Goal: Transaction & Acquisition: Obtain resource

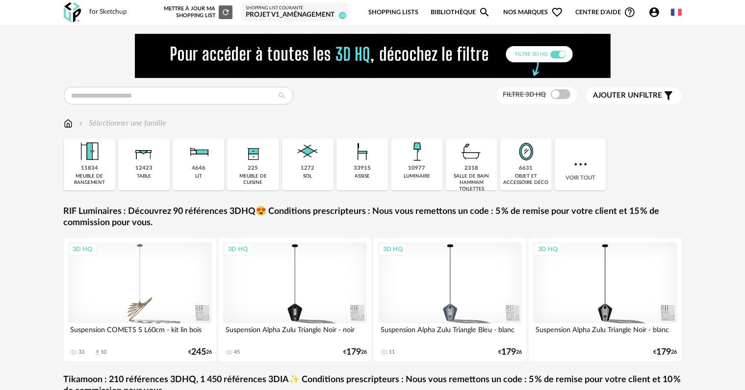
click at [286, 15] on div "Projet V1_aménagement" at bounding box center [295, 15] width 99 height 9
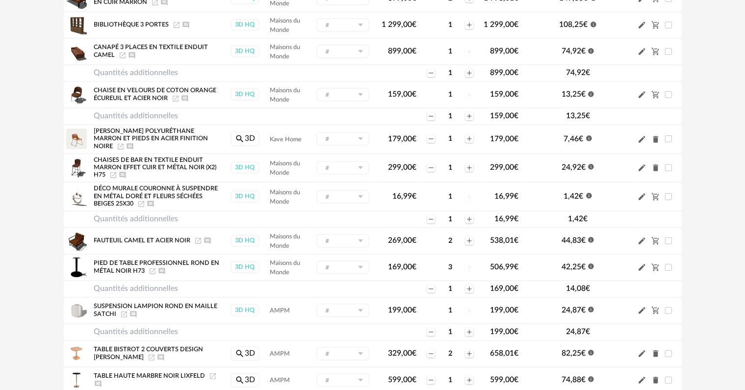
scroll to position [196, 0]
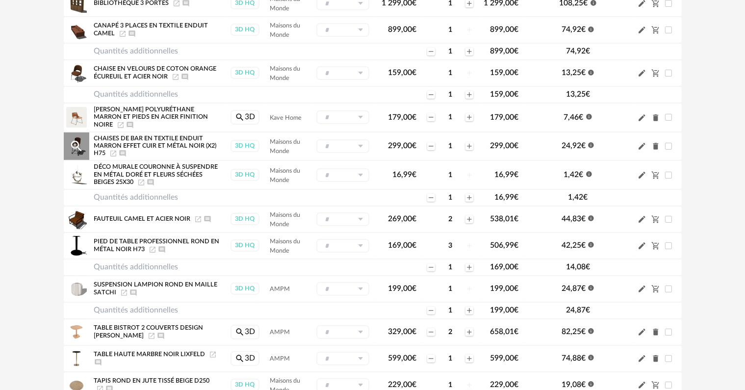
click at [82, 145] on icon "Magnify Plus Outline icon" at bounding box center [76, 146] width 15 height 15
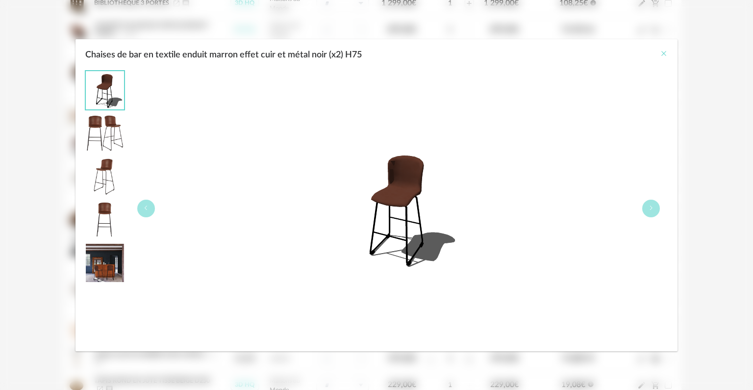
click at [665, 51] on icon "Close" at bounding box center [664, 54] width 8 height 8
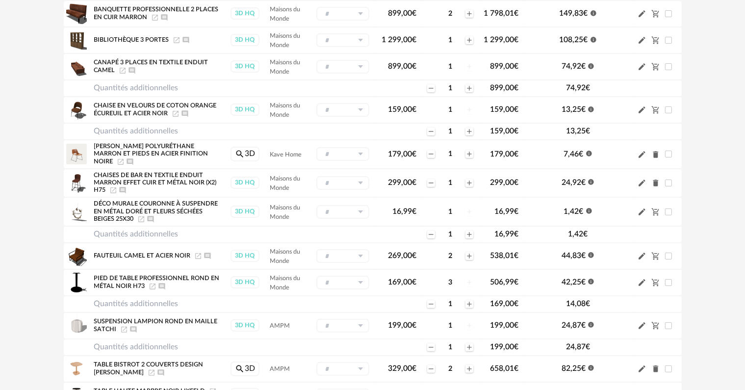
scroll to position [147, 0]
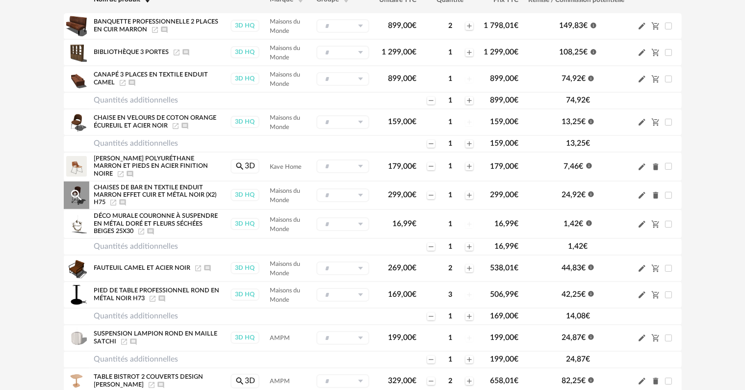
click at [76, 190] on icon "Magnify Plus Outline icon" at bounding box center [76, 195] width 11 height 11
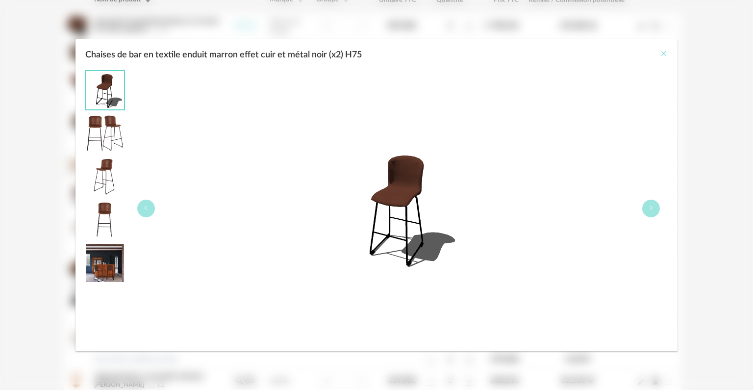
click at [665, 56] on icon "Close" at bounding box center [664, 54] width 8 height 8
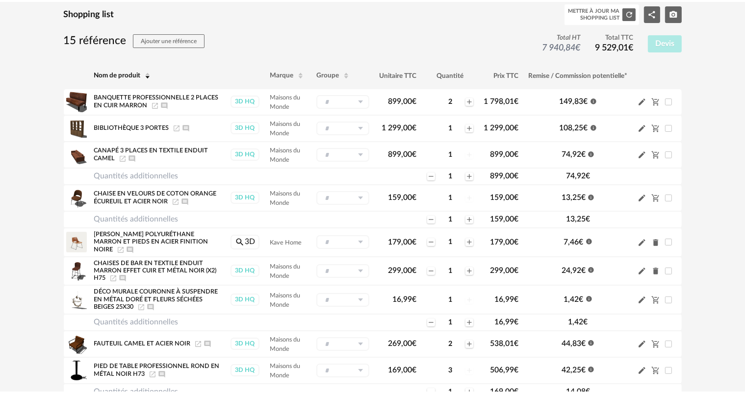
scroll to position [49, 0]
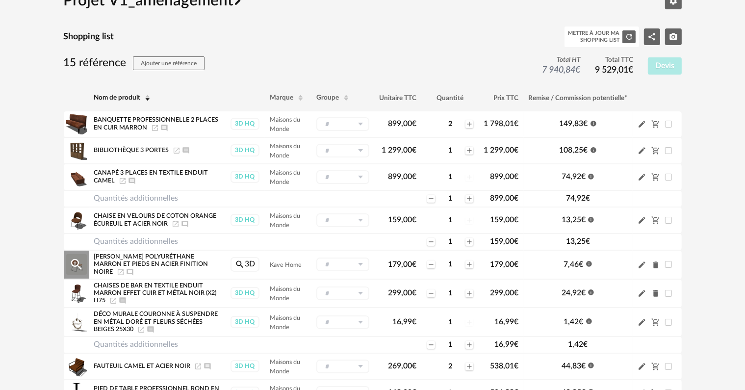
click at [77, 264] on icon "Magnify Plus Outline icon" at bounding box center [76, 264] width 11 height 11
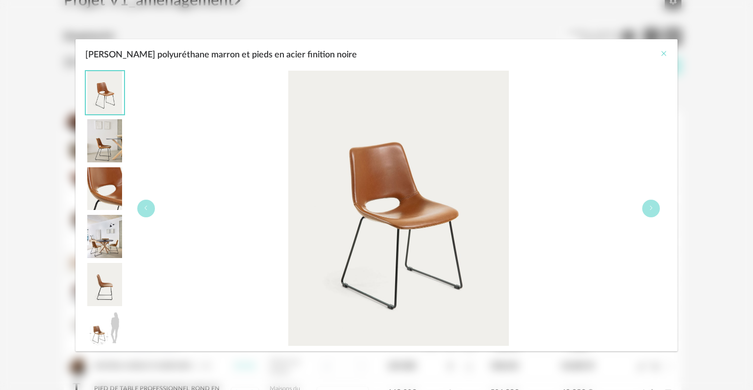
click at [665, 50] on icon "Close" at bounding box center [664, 54] width 8 height 8
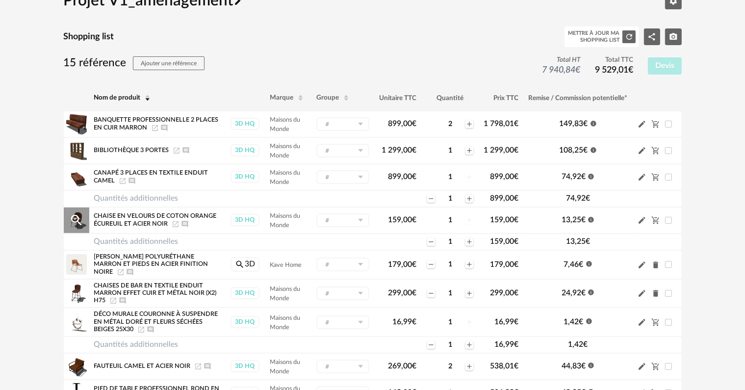
click at [73, 221] on icon "Magnify Plus Outline icon" at bounding box center [76, 220] width 11 height 11
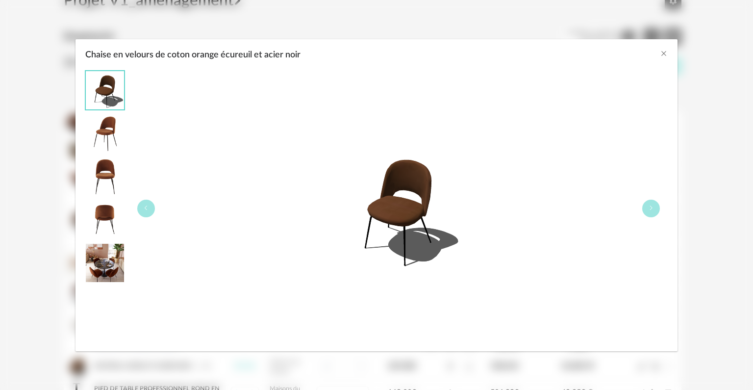
click at [404, 203] on img "Chaise en velours de coton orange écureuil et acier noir" at bounding box center [399, 209] width 126 height 126
click at [664, 57] on icon "Close" at bounding box center [664, 54] width 8 height 8
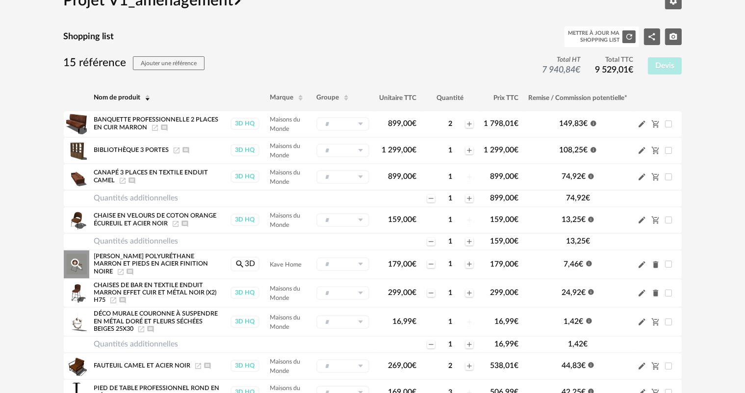
click at [77, 261] on icon "Magnify Plus Outline icon" at bounding box center [76, 264] width 11 height 11
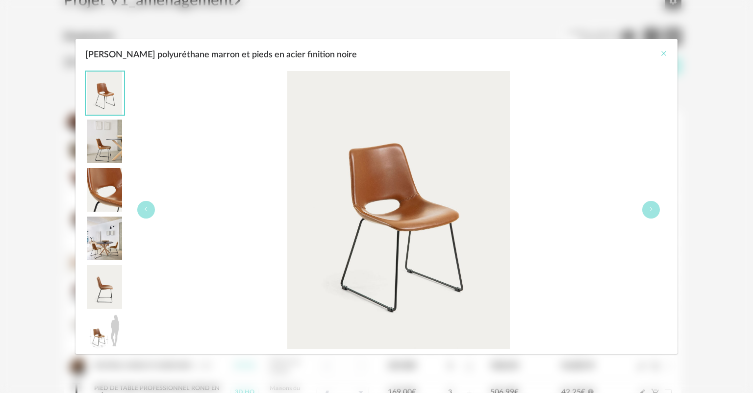
click at [662, 57] on icon "Close" at bounding box center [664, 54] width 8 height 8
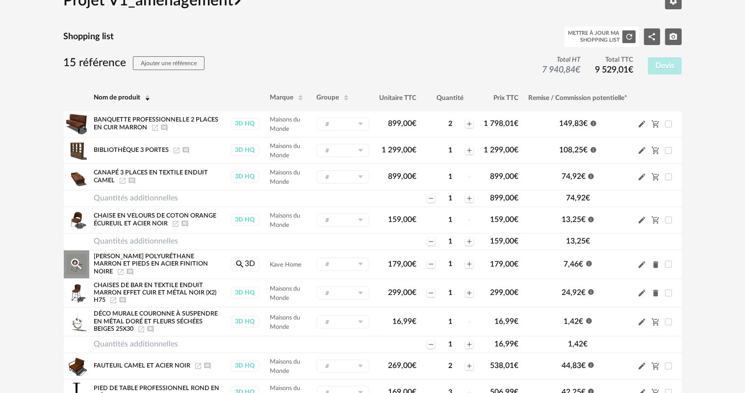
click at [120, 271] on icon "Launch icon" at bounding box center [121, 272] width 8 height 8
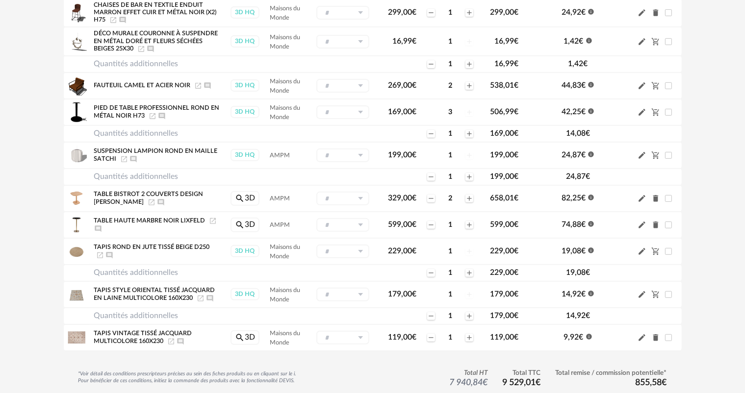
scroll to position [343, 0]
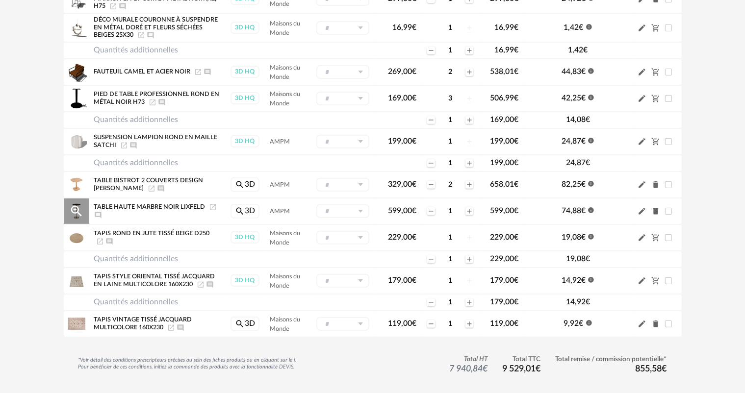
click at [657, 208] on icon "Delete icon" at bounding box center [655, 211] width 5 height 7
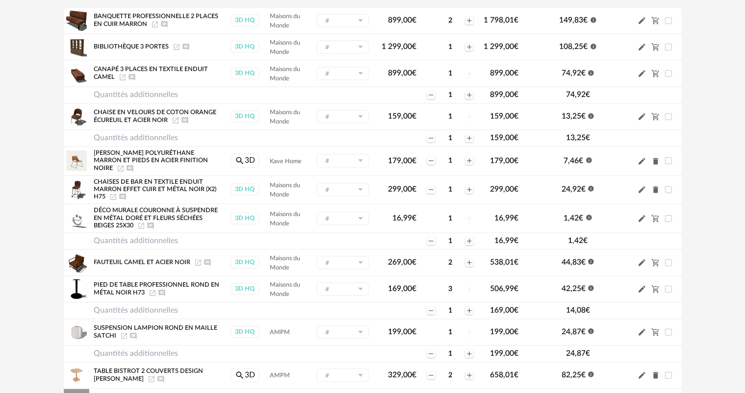
scroll to position [98, 0]
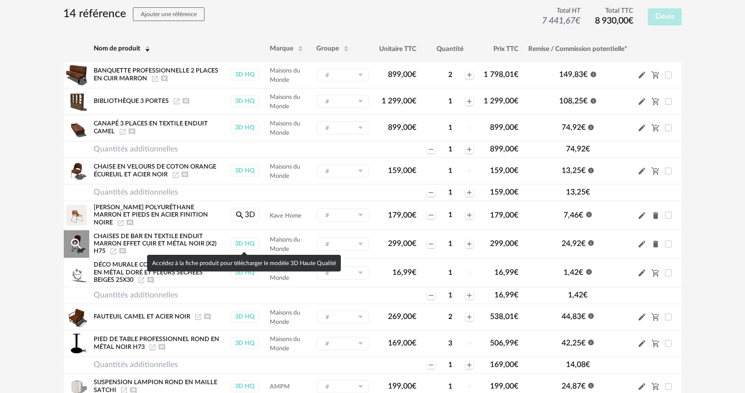
click at [245, 242] on div "3D HQ" at bounding box center [244, 244] width 29 height 12
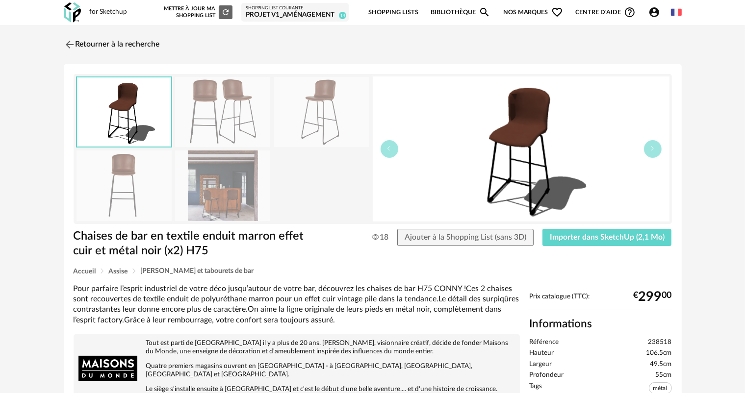
click at [258, 11] on div "Projet V1_aménagement" at bounding box center [295, 15] width 99 height 9
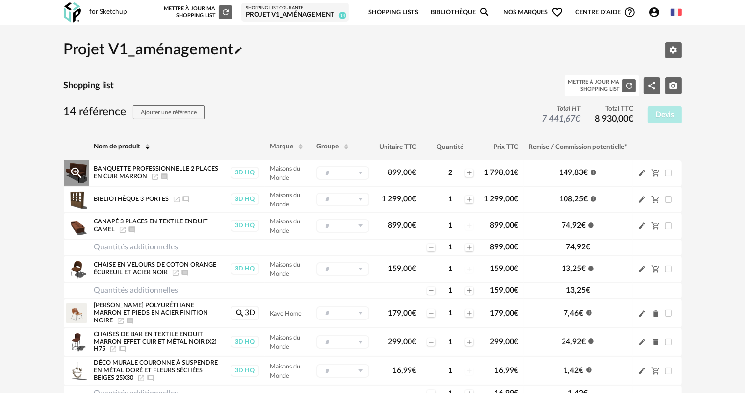
scroll to position [49, 0]
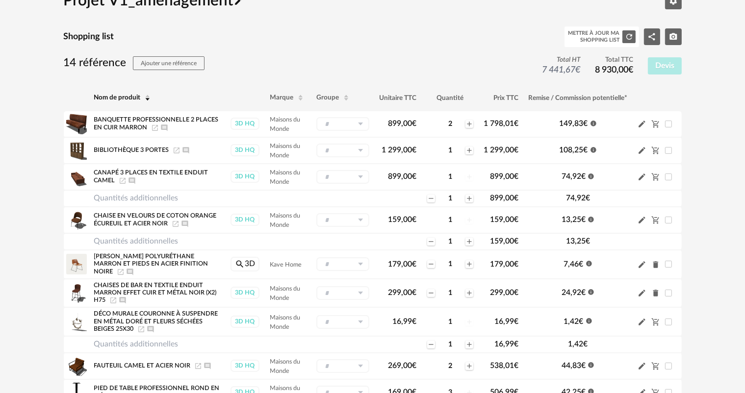
click at [172, 196] on td "Quantités additionnelles" at bounding box center [157, 198] width 136 height 17
click at [431, 198] on icon "Minus icon" at bounding box center [431, 198] width 4 height 0
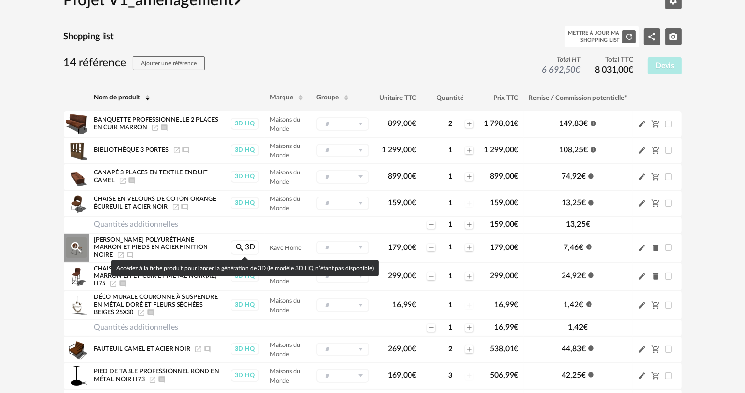
click at [245, 247] on link "Magnify icon 3D" at bounding box center [244, 247] width 29 height 15
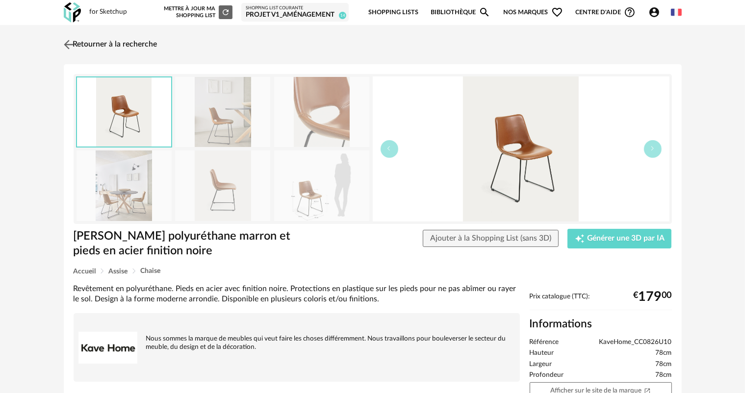
click at [90, 47] on link "Retourner à la recherche" at bounding box center [109, 45] width 96 height 22
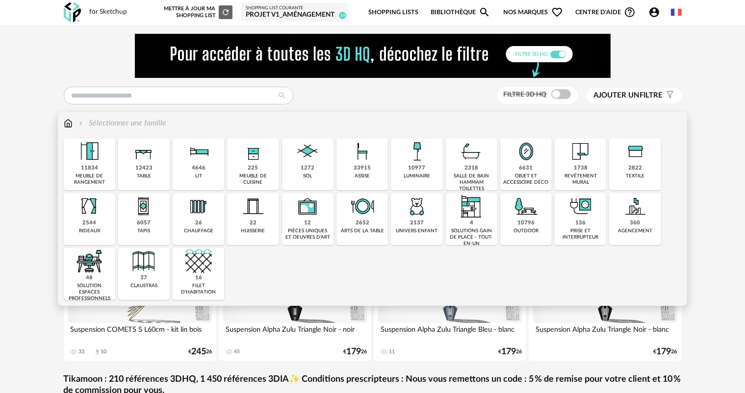
click at [268, 10] on div "Shopping List courante" at bounding box center [295, 8] width 99 height 6
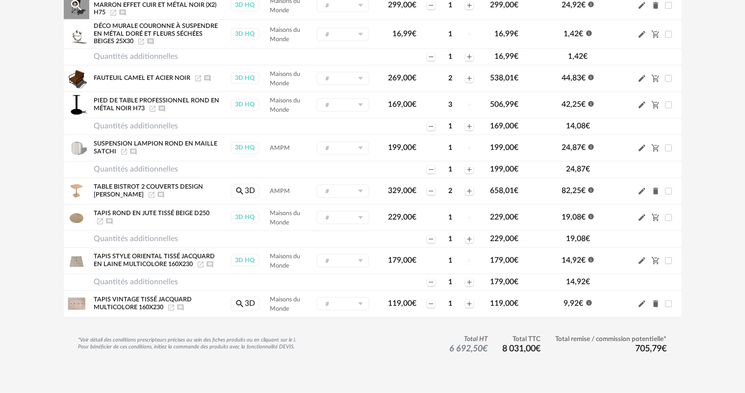
scroll to position [339, 0]
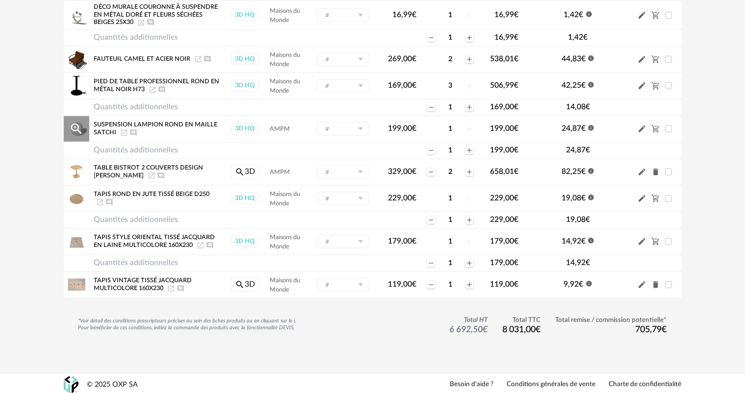
click at [361, 131] on icon at bounding box center [361, 129] width 12 height 14
click at [355, 127] on icon at bounding box center [361, 129] width 12 height 14
click at [73, 236] on icon "Magnify Plus Outline icon" at bounding box center [76, 241] width 11 height 11
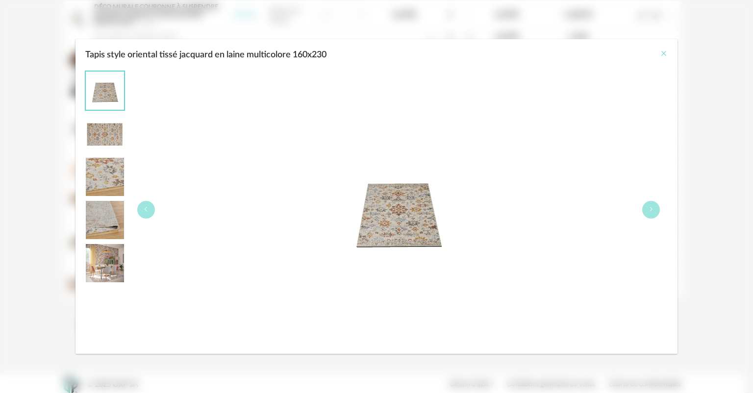
click at [665, 54] on icon "Close" at bounding box center [664, 54] width 8 height 8
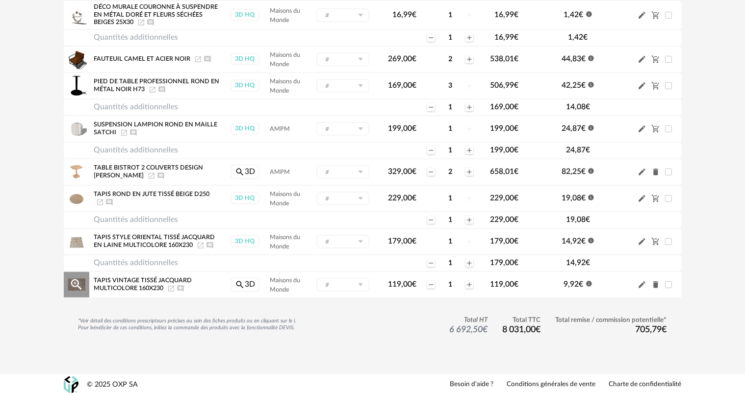
click at [76, 284] on icon "Magnify Plus Outline icon" at bounding box center [76, 285] width 15 height 15
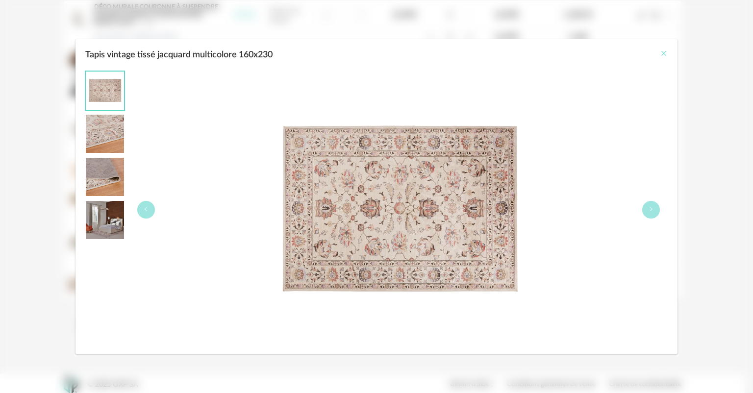
click at [662, 53] on icon "Close" at bounding box center [664, 54] width 8 height 8
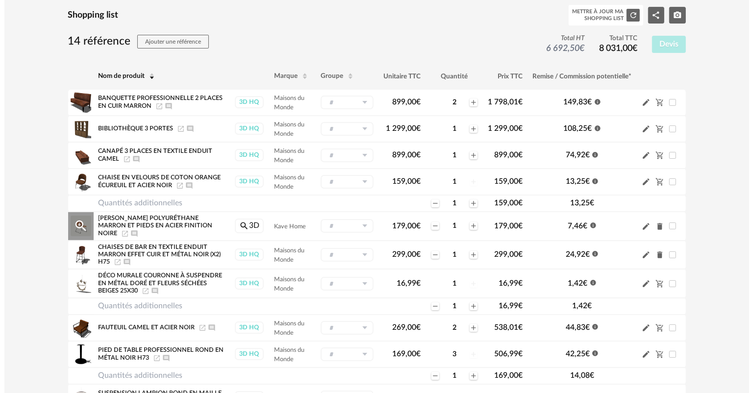
scroll to position [0, 0]
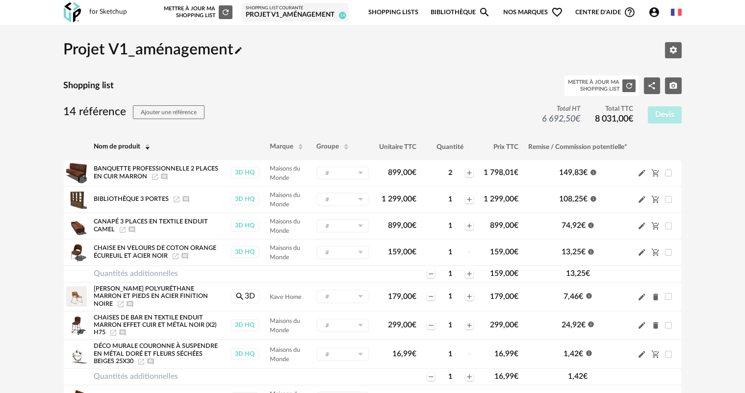
click at [389, 14] on link "Shopping Lists" at bounding box center [393, 12] width 50 height 23
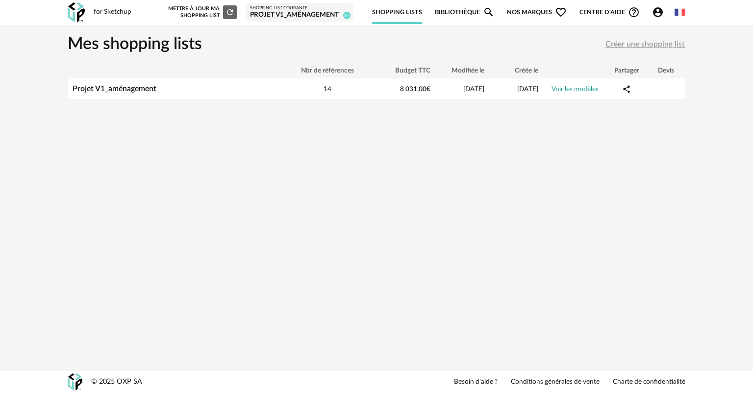
click at [107, 10] on div "for Sketchup" at bounding box center [113, 12] width 38 height 9
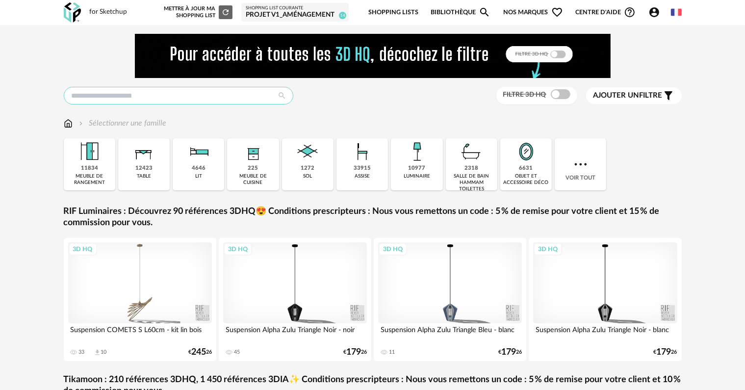
click at [229, 99] on input "text" at bounding box center [179, 96] width 230 height 18
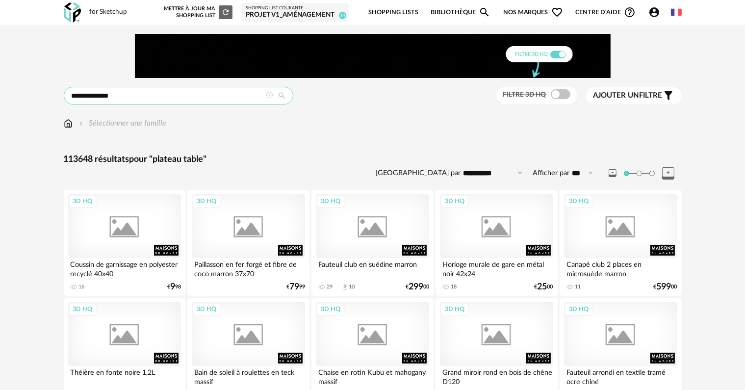
type input "**********"
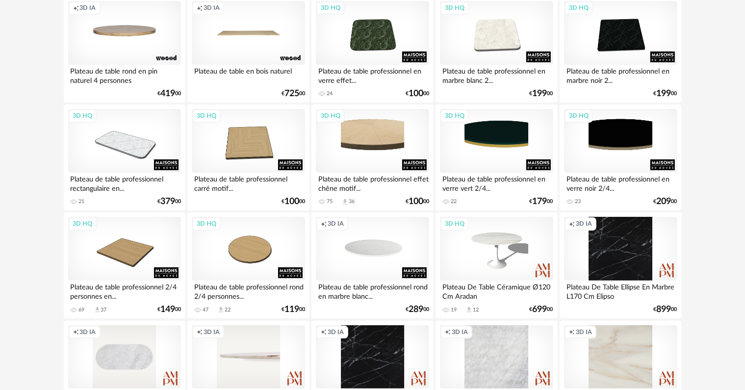
scroll to position [196, 0]
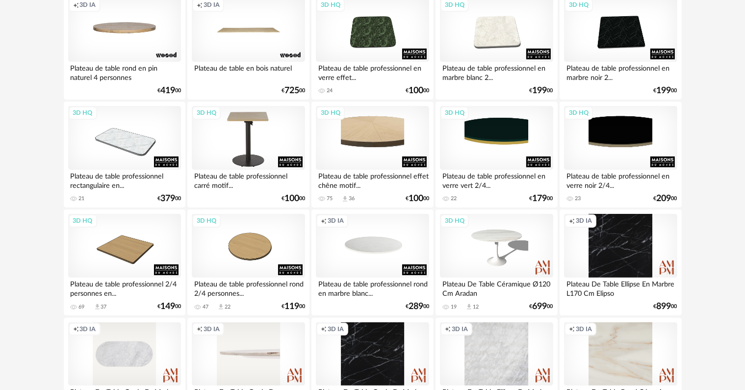
click at [250, 139] on div "3D HQ" at bounding box center [248, 138] width 113 height 64
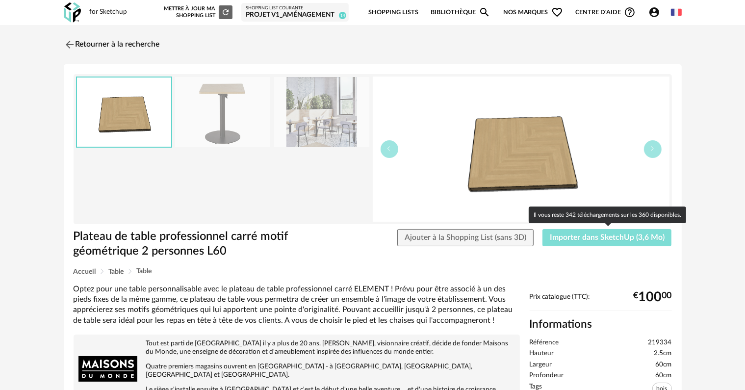
click at [563, 236] on span "Importer dans SketchUp (3,6 Mo)" at bounding box center [607, 237] width 115 height 8
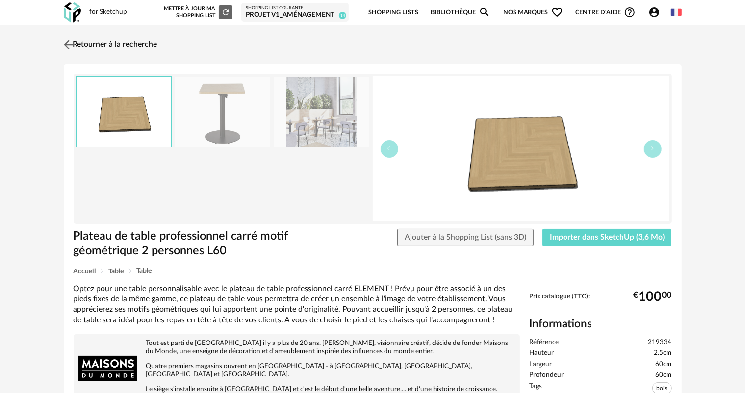
click at [81, 43] on link "Retourner à la recherche" at bounding box center [109, 45] width 96 height 22
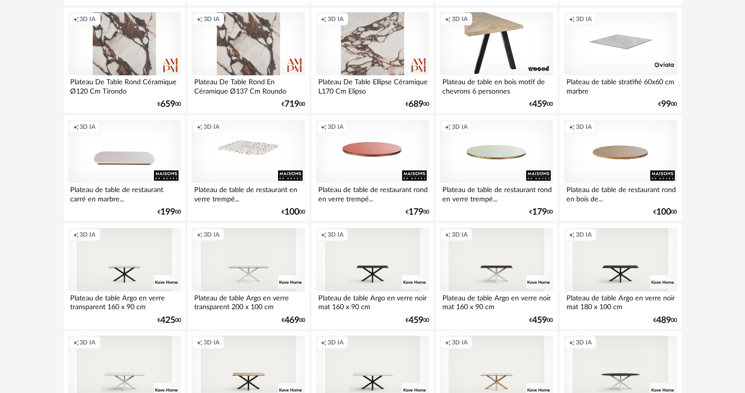
scroll to position [736, 0]
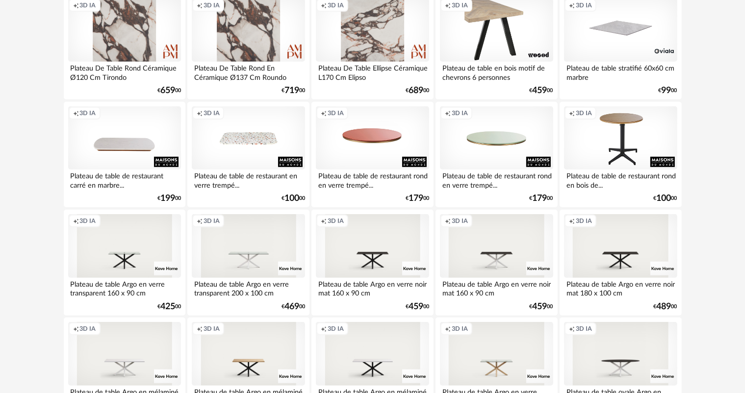
click at [619, 119] on div "Creation icon 3D IA" at bounding box center [620, 138] width 113 height 64
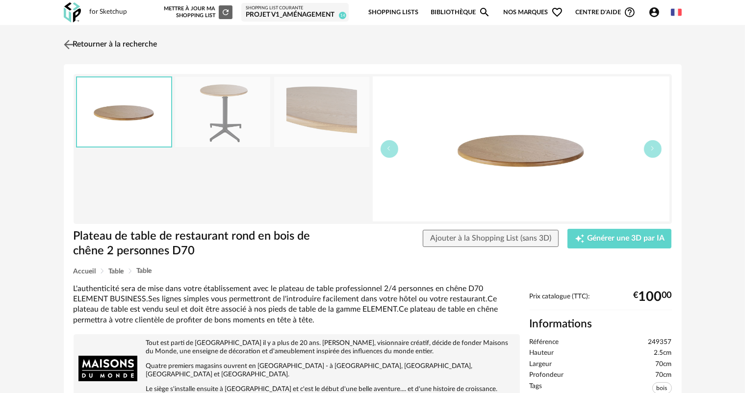
click at [77, 46] on link "Retourner à la recherche" at bounding box center [109, 45] width 96 height 22
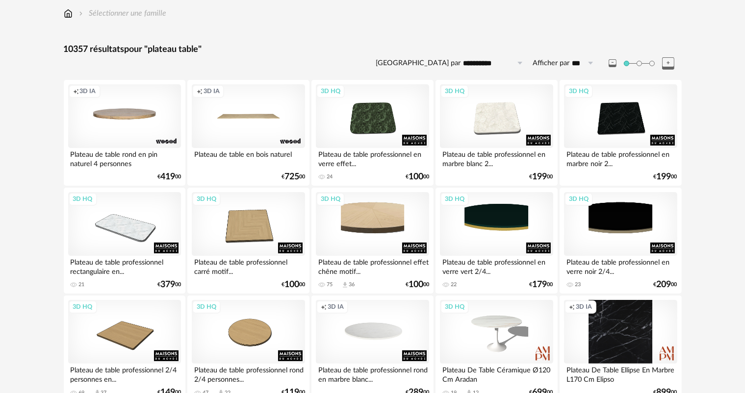
scroll to position [98, 0]
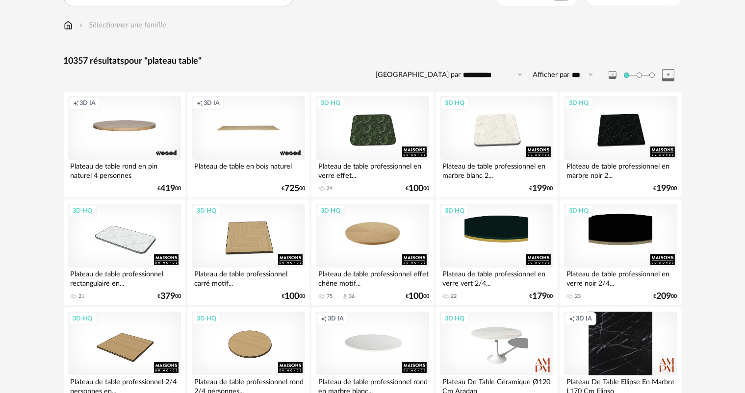
click at [369, 238] on div "3D HQ" at bounding box center [372, 236] width 113 height 64
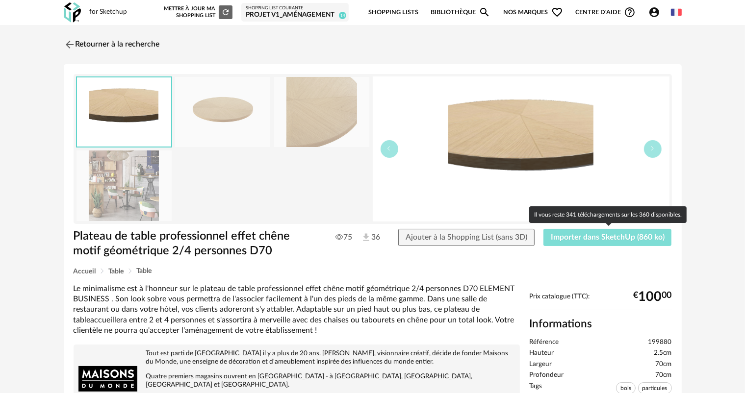
click at [604, 237] on span "Importer dans SketchUp (860 ko)" at bounding box center [608, 237] width 114 height 8
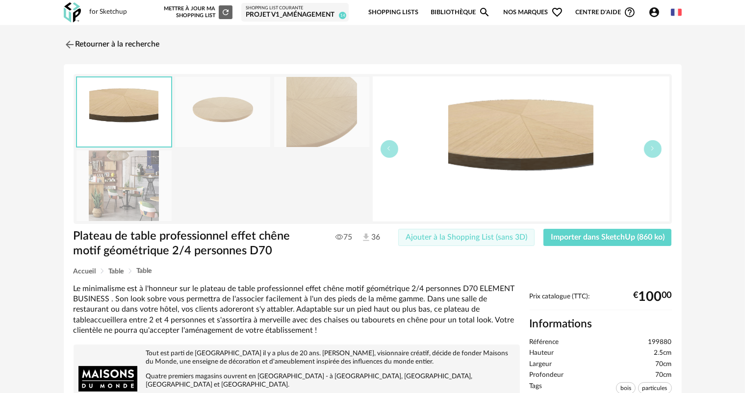
click at [439, 234] on span "Ajouter à la Shopping List (sans 3D)" at bounding box center [467, 237] width 122 height 8
click at [286, 11] on div "Projet V1_aménagement" at bounding box center [295, 15] width 99 height 9
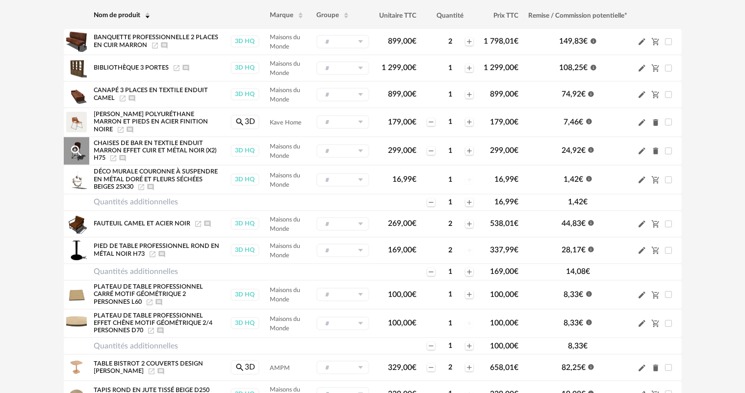
scroll to position [82, 0]
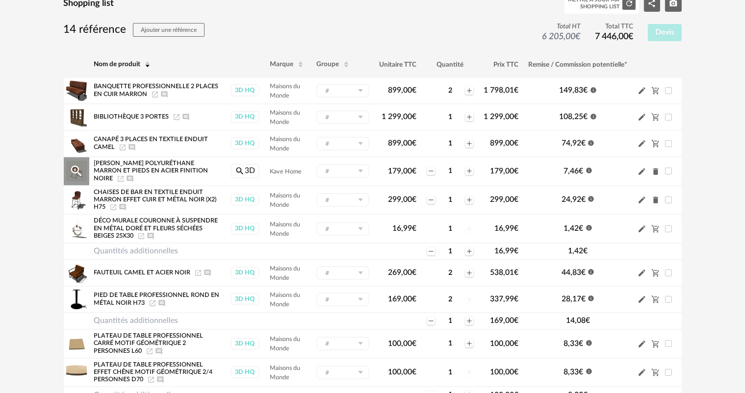
click at [655, 169] on icon "Delete icon" at bounding box center [655, 171] width 5 height 7
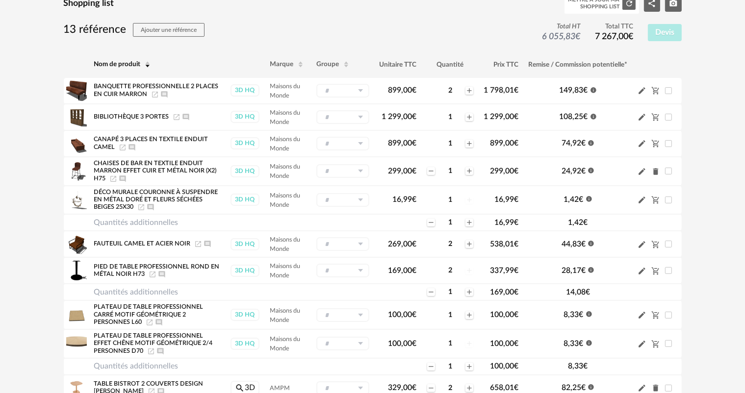
scroll to position [131, 0]
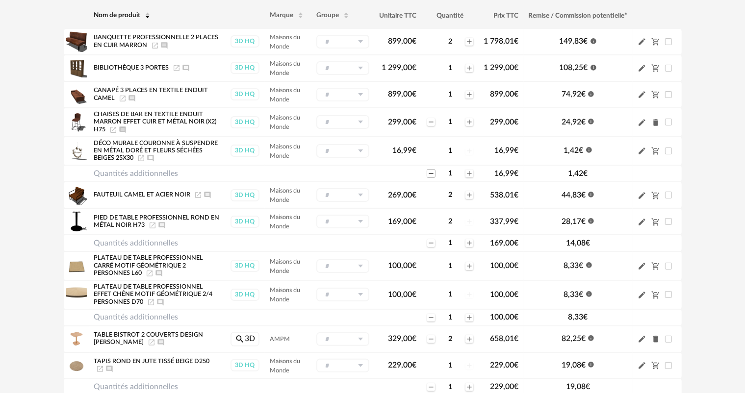
click at [430, 173] on icon "Minus icon" at bounding box center [431, 174] width 8 height 8
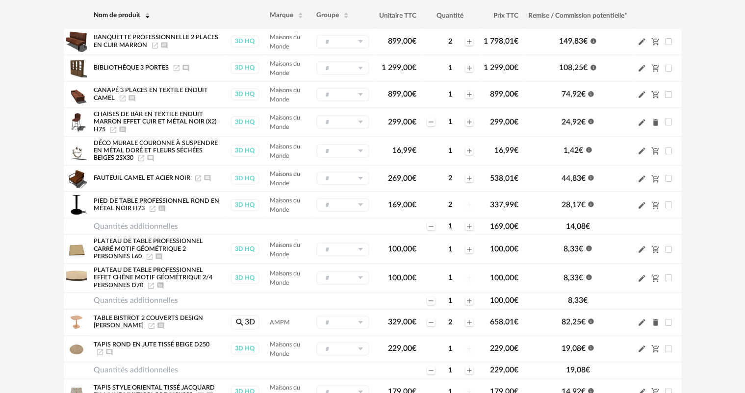
scroll to position [180, 0]
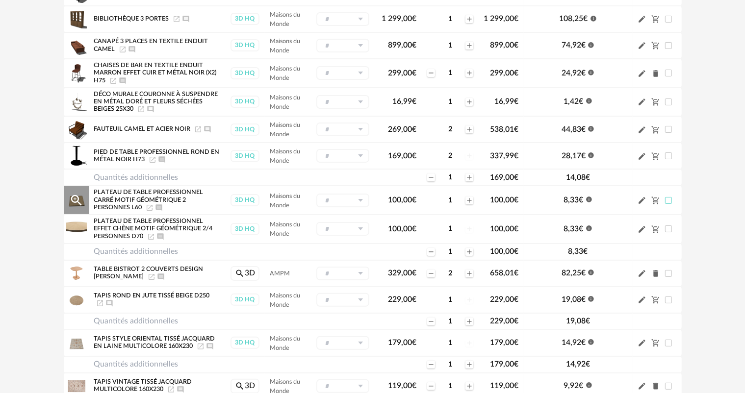
click at [668, 199] on span at bounding box center [668, 200] width 7 height 7
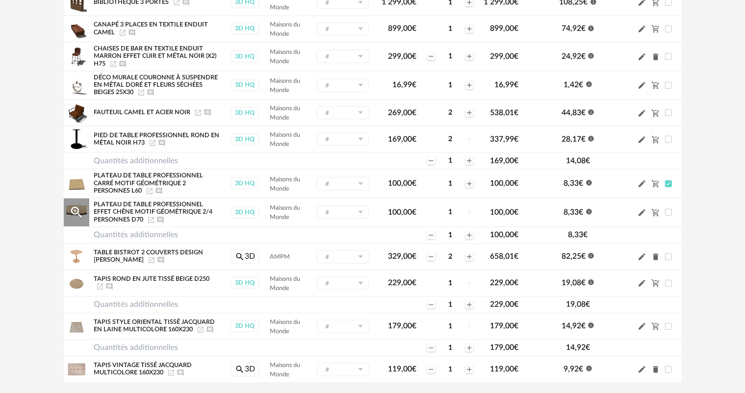
scroll to position [184, 0]
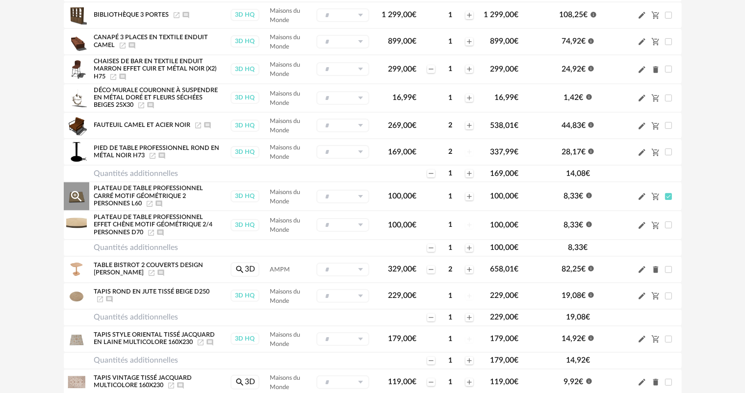
click at [668, 200] on td "Pencil icon Cart Minus icon" at bounding box center [657, 196] width 49 height 29
click at [665, 194] on span at bounding box center [668, 196] width 7 height 7
click at [430, 171] on icon "Minus icon" at bounding box center [431, 174] width 8 height 8
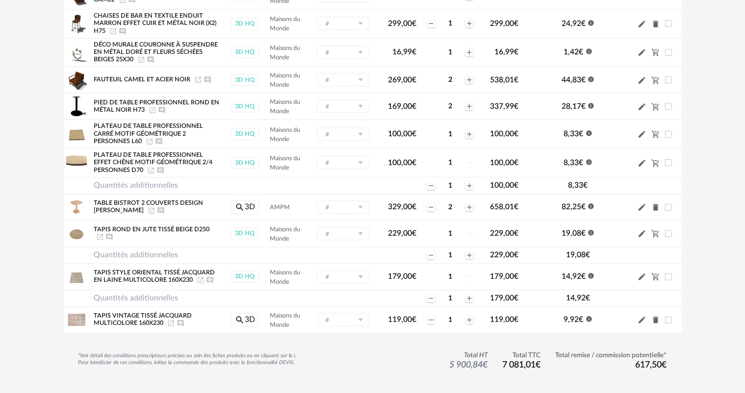
scroll to position [217, 0]
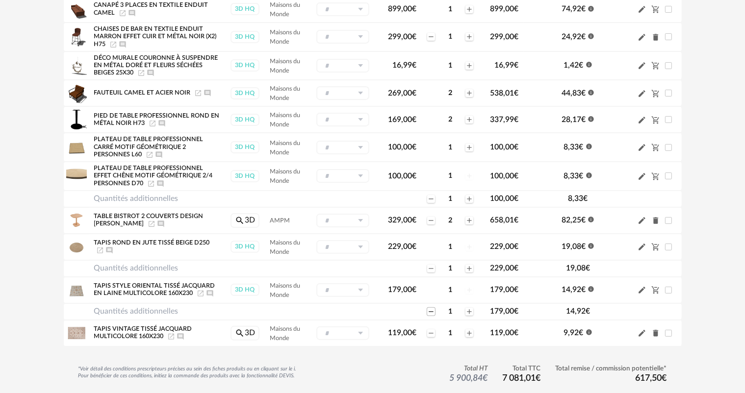
click at [429, 308] on icon "Minus icon" at bounding box center [431, 312] width 8 height 8
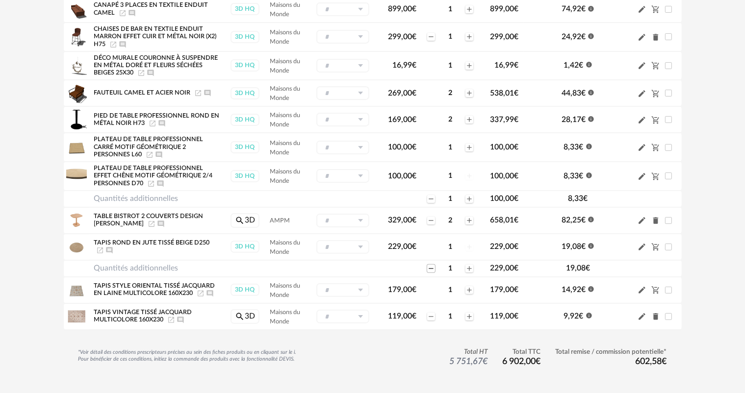
click at [429, 266] on icon "Minus icon" at bounding box center [431, 269] width 8 height 8
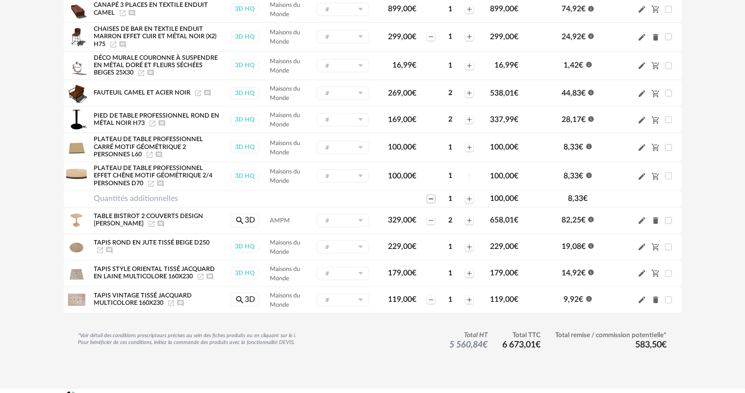
click at [431, 197] on icon "Minus icon" at bounding box center [431, 199] width 8 height 8
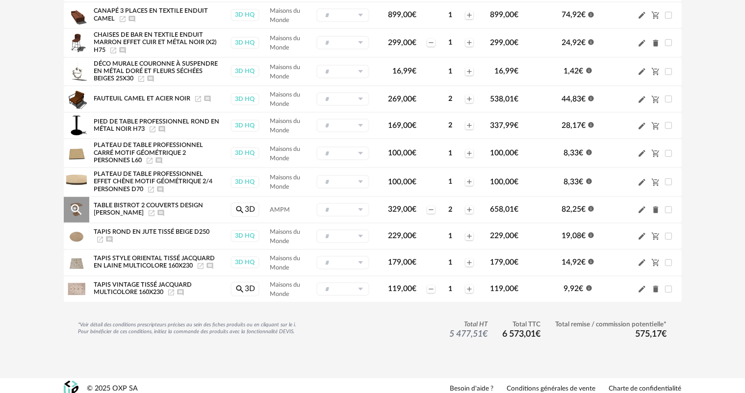
scroll to position [216, 0]
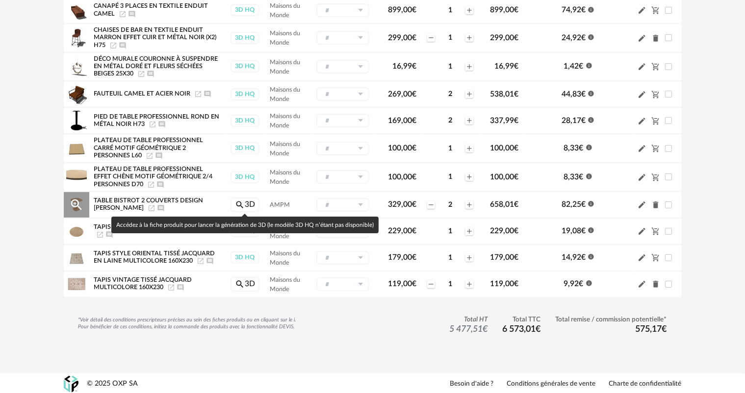
click at [246, 201] on link "Magnify icon 3D" at bounding box center [244, 205] width 29 height 15
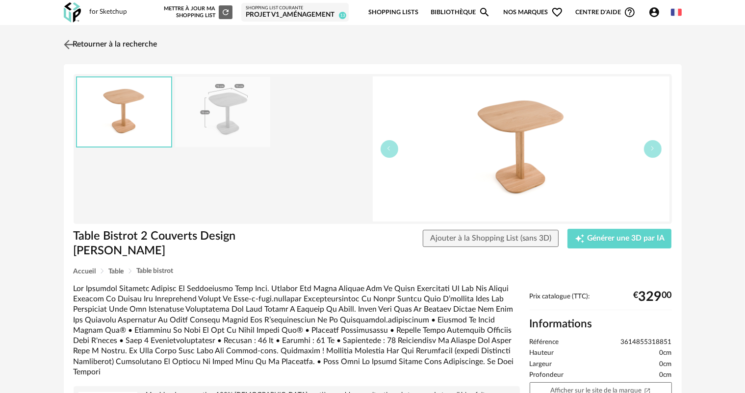
click at [108, 41] on link "Retourner à la recherche" at bounding box center [109, 45] width 96 height 22
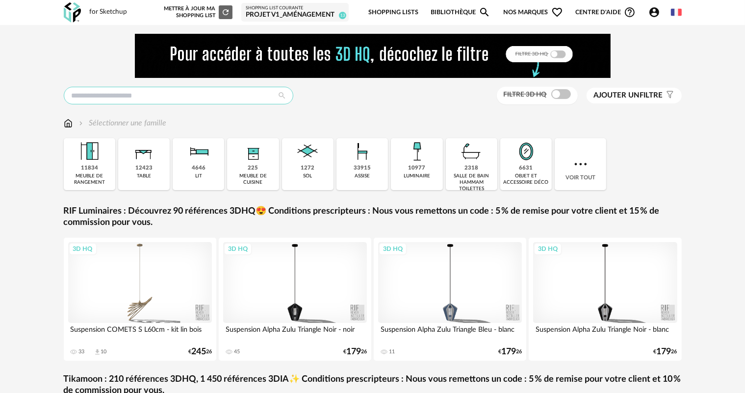
click at [195, 95] on input "text" at bounding box center [179, 96] width 230 height 18
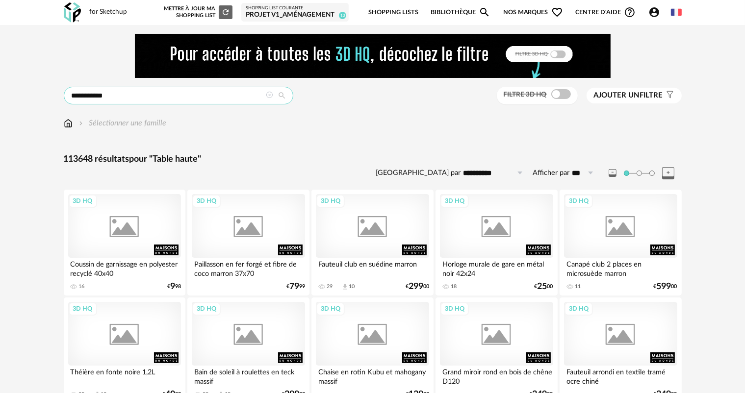
type input "**********"
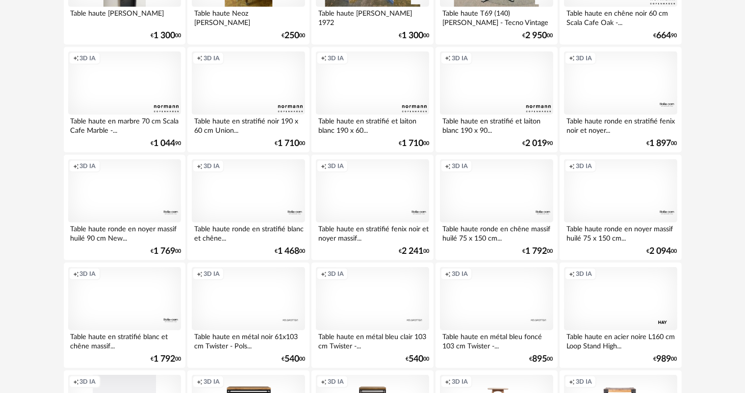
scroll to position [588, 0]
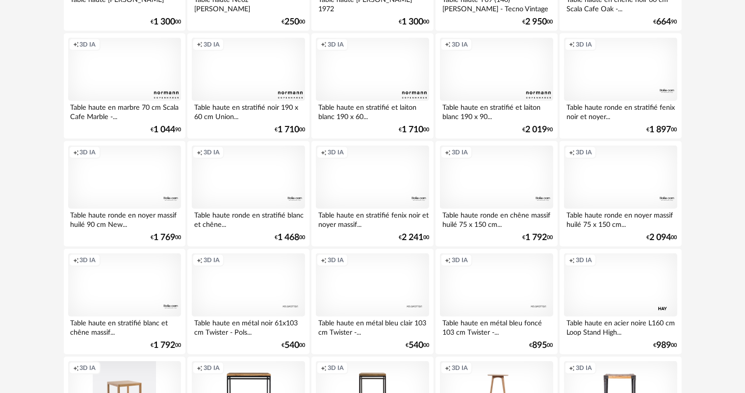
click at [251, 183] on div "Creation icon 3D IA" at bounding box center [248, 178] width 113 height 64
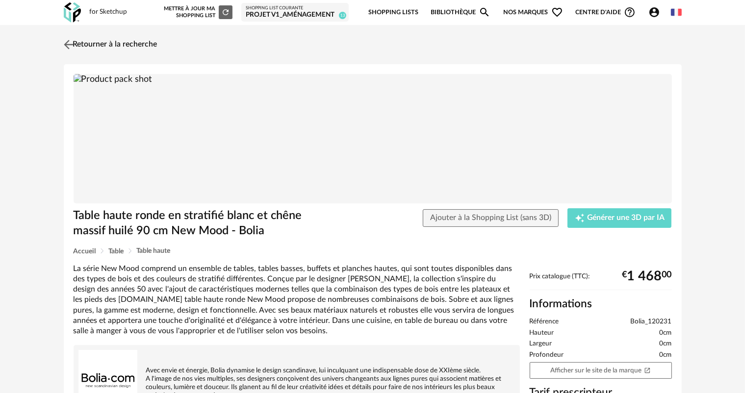
click at [86, 43] on link "Retourner à la recherche" at bounding box center [109, 45] width 96 height 22
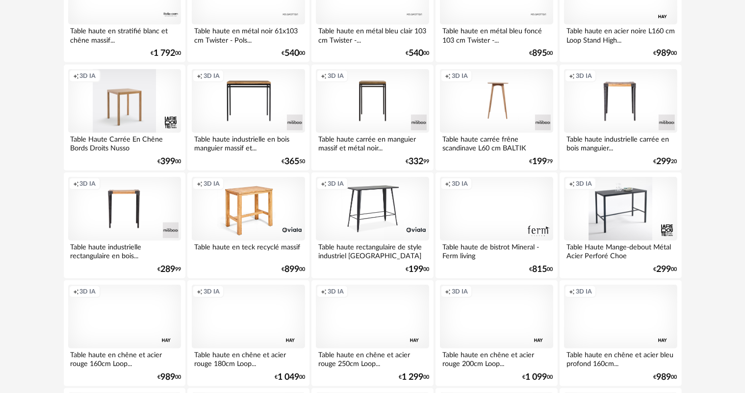
scroll to position [883, 0]
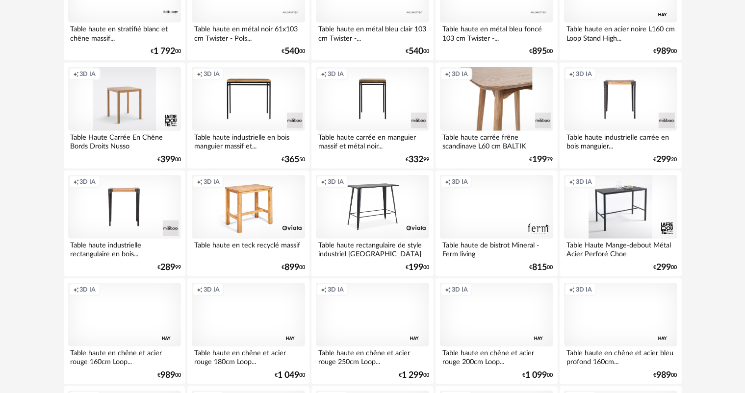
click at [501, 108] on div "Creation icon 3D IA" at bounding box center [496, 99] width 113 height 64
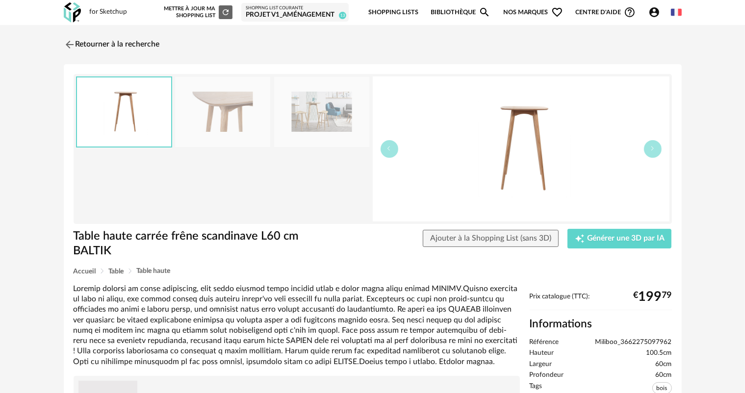
click at [217, 101] on img at bounding box center [222, 112] width 95 height 70
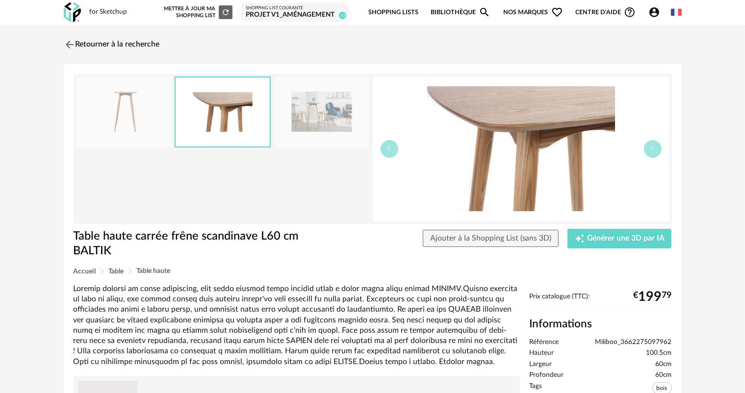
click at [334, 112] on img at bounding box center [321, 112] width 95 height 70
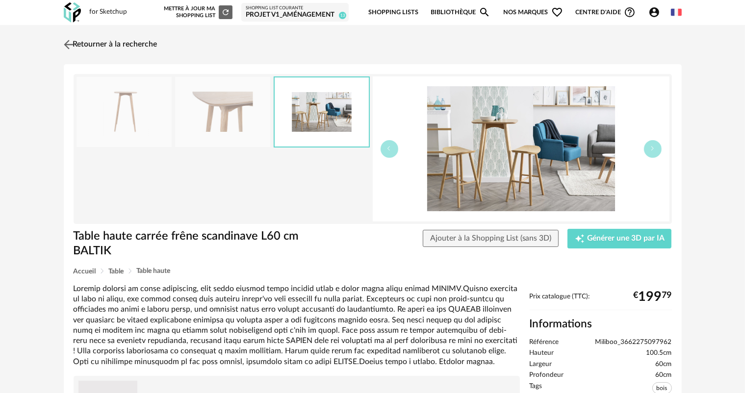
click at [123, 43] on link "Retourner à la recherche" at bounding box center [109, 45] width 96 height 22
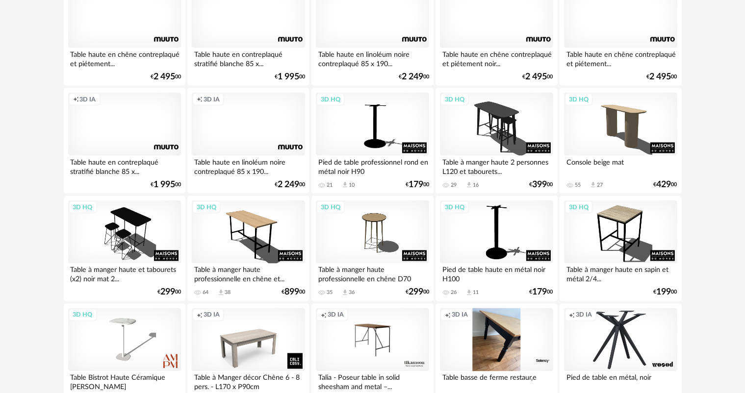
scroll to position [1667, 0]
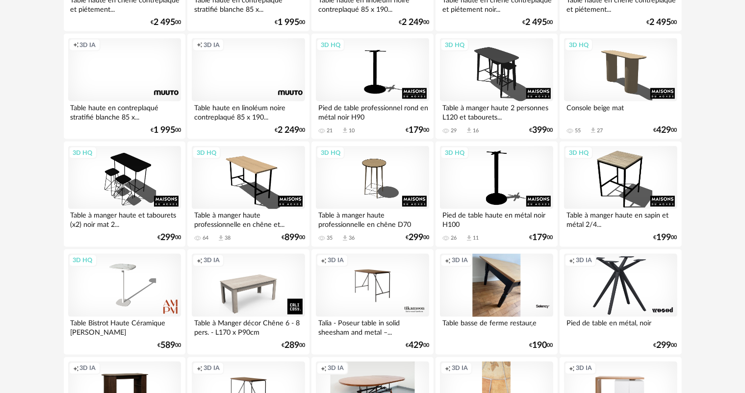
click at [226, 216] on div "Table à manger haute professionnelle en chêne et..." at bounding box center [248, 219] width 113 height 20
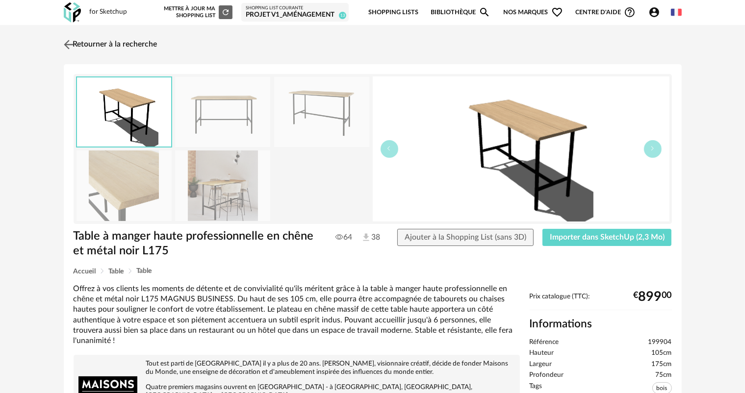
click at [127, 39] on link "Retourner à la recherche" at bounding box center [109, 45] width 96 height 22
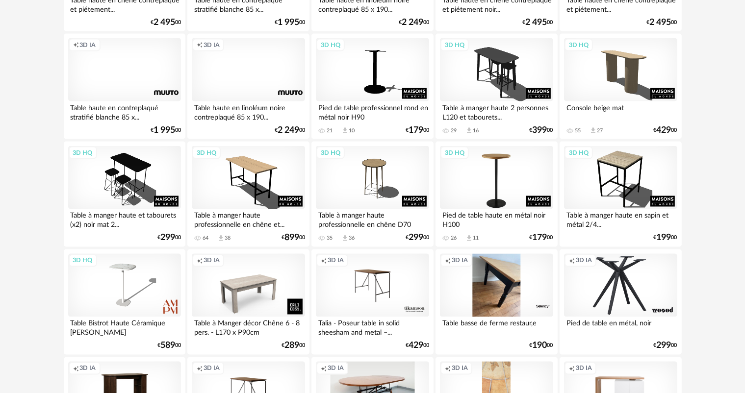
click at [488, 189] on div "3D HQ" at bounding box center [496, 178] width 113 height 64
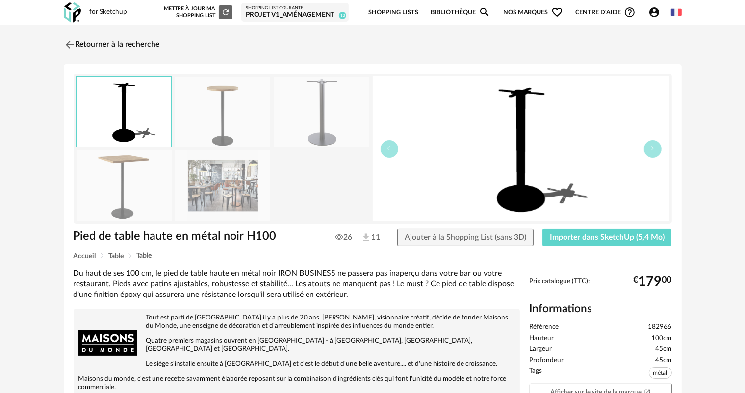
click at [235, 180] on img at bounding box center [222, 186] width 95 height 70
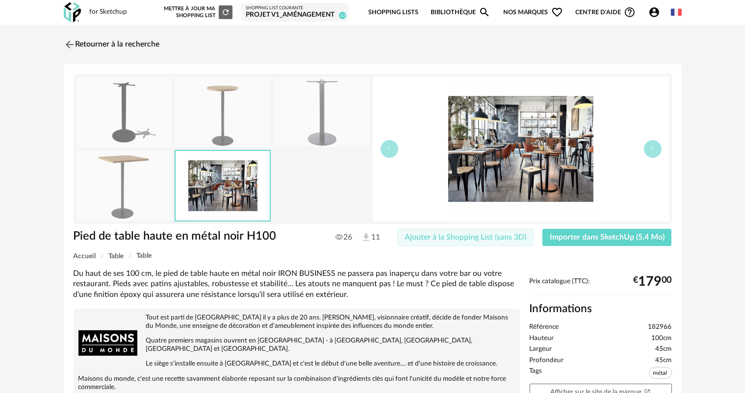
click at [512, 236] on span "Ajouter à la Shopping List (sans 3D)" at bounding box center [466, 237] width 122 height 8
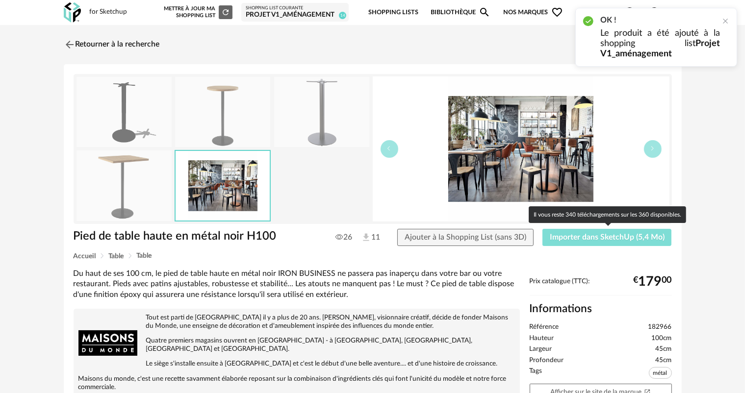
click at [563, 238] on span "Importer dans SketchUp (5,4 Mo)" at bounding box center [607, 237] width 115 height 8
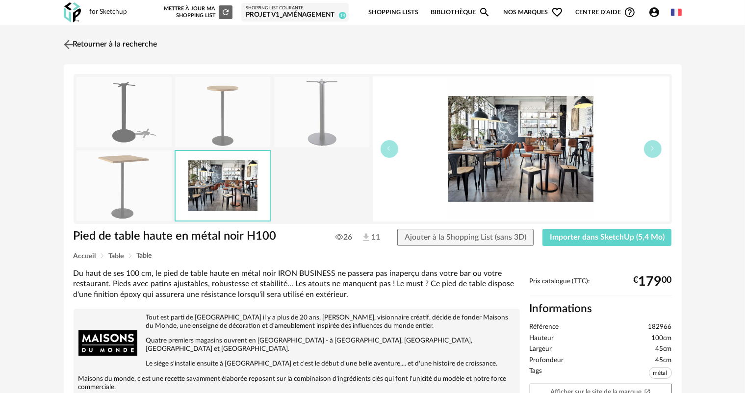
click at [103, 38] on link "Retourner à la recherche" at bounding box center [109, 45] width 96 height 22
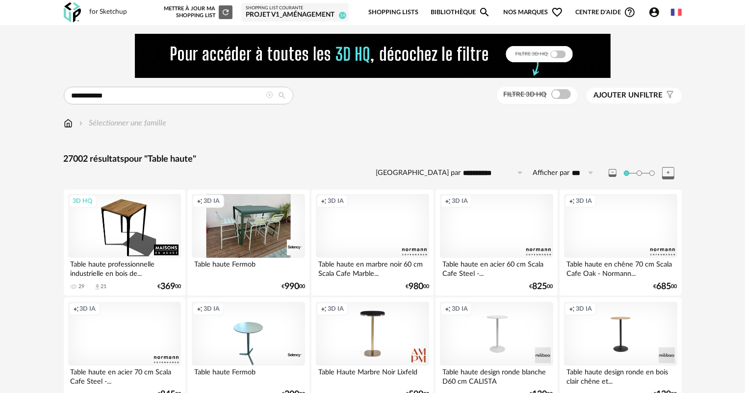
click at [645, 93] on span "Ajouter un filtre" at bounding box center [628, 96] width 69 height 10
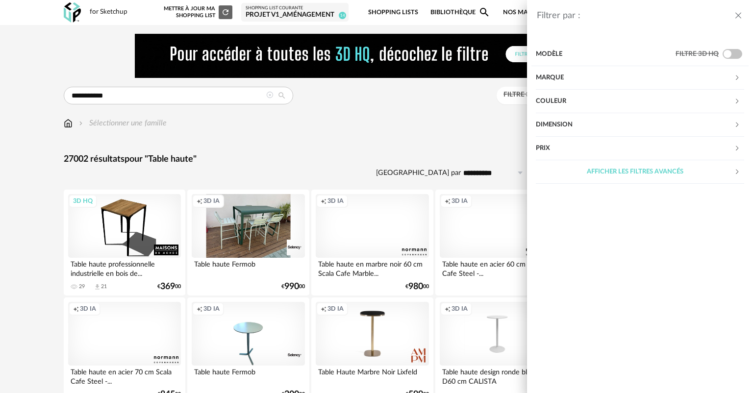
click at [581, 78] on div "Marque" at bounding box center [635, 78] width 198 height 24
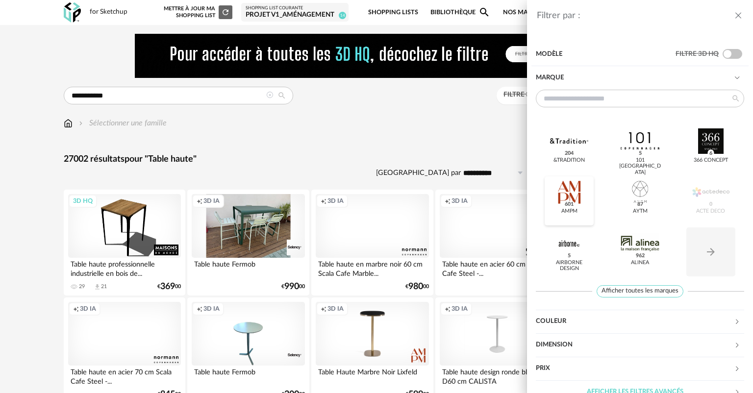
click at [564, 197] on div at bounding box center [569, 192] width 38 height 26
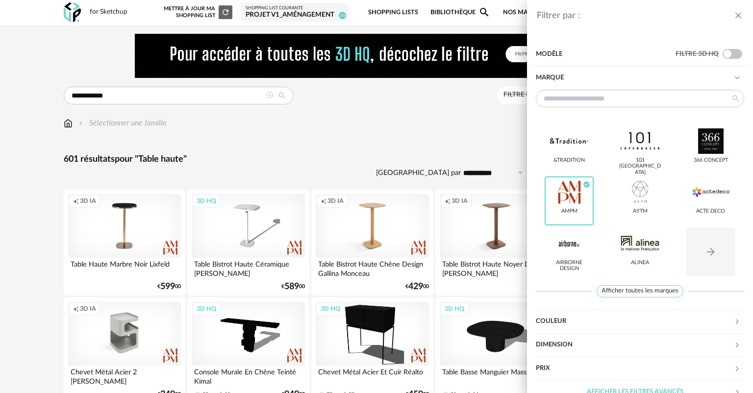
click at [461, 133] on div "Filtrer par : Modèle Filtre 3D HQ Marque &tradition 101 Copenhagen 366 Concept …" at bounding box center [376, 196] width 753 height 393
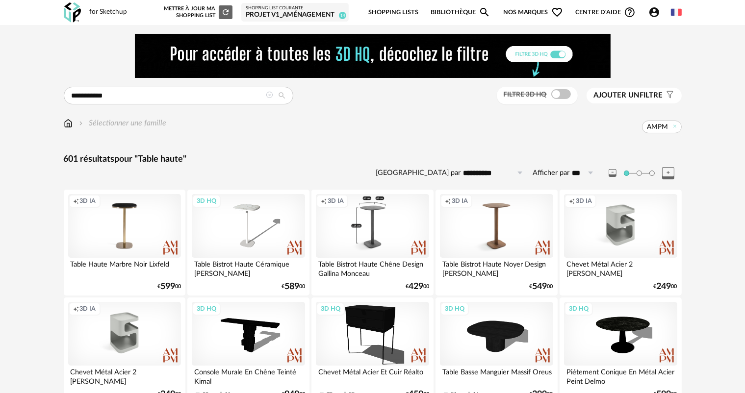
click at [380, 220] on div "Creation icon 3D IA" at bounding box center [372, 226] width 113 height 64
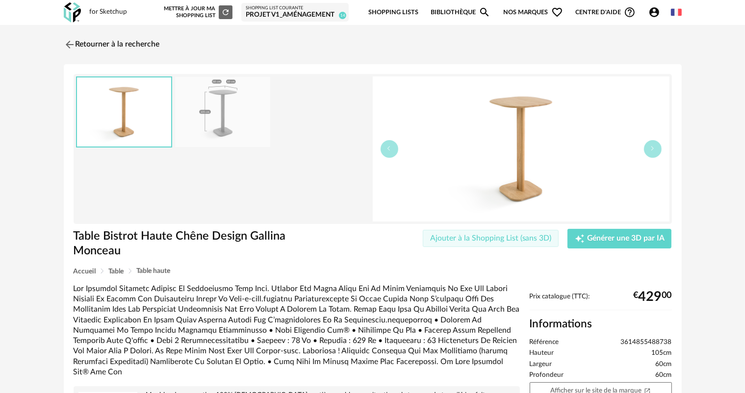
click at [528, 234] on span "Ajouter à la Shopping List (sans 3D)" at bounding box center [491, 238] width 122 height 8
click at [281, 17] on div "Projet V1_aménagement" at bounding box center [295, 15] width 99 height 9
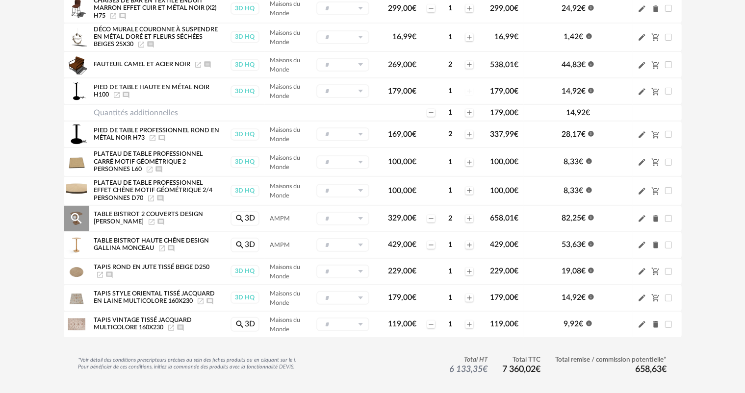
scroll to position [196, 0]
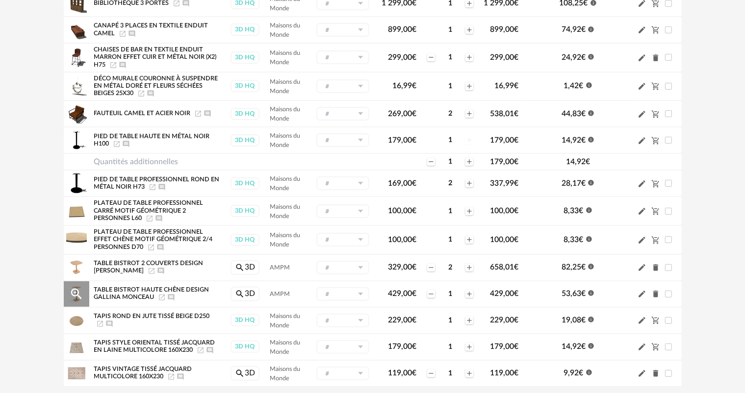
click at [658, 291] on icon "Delete icon" at bounding box center [655, 294] width 9 height 9
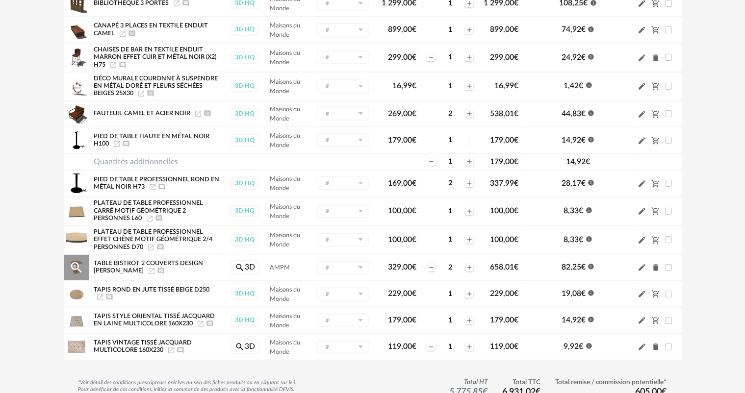
click at [657, 268] on icon "Delete icon" at bounding box center [655, 267] width 5 height 7
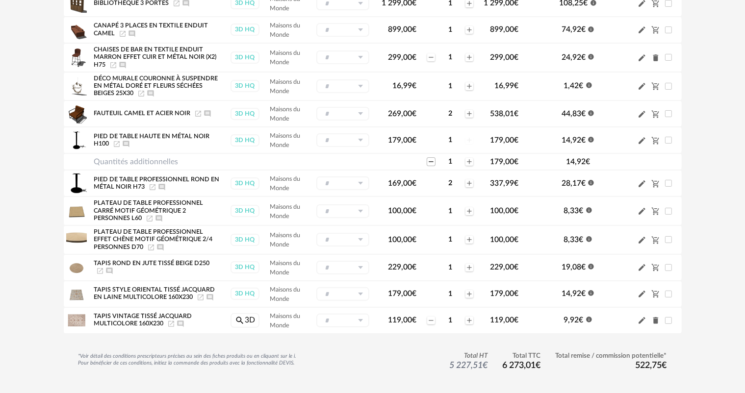
click at [429, 161] on icon "Minus icon" at bounding box center [431, 162] width 8 height 8
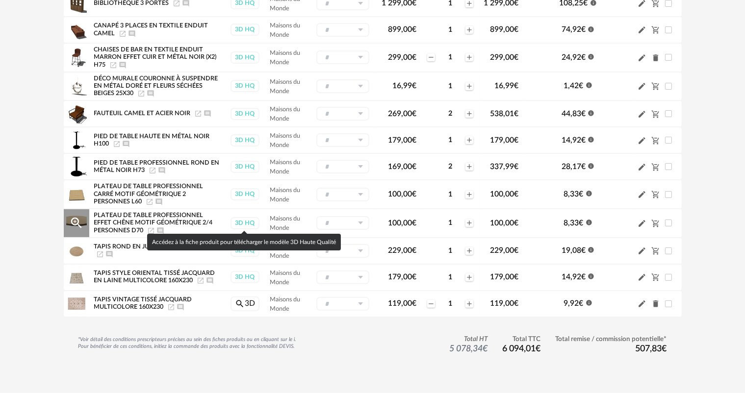
click at [245, 221] on div "3D HQ" at bounding box center [244, 223] width 29 height 12
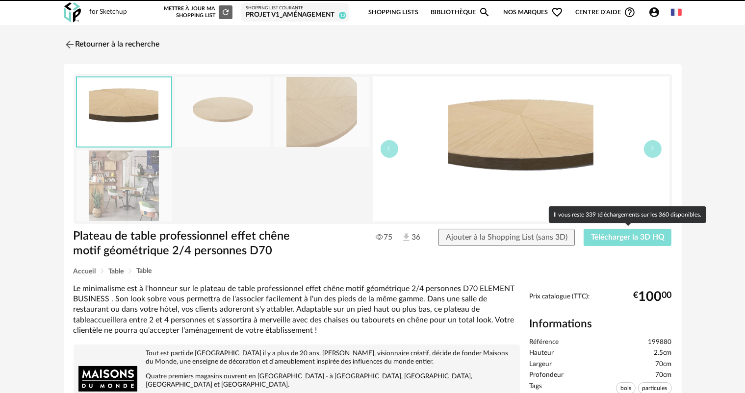
click at [605, 237] on span "Télécharger la 3D HQ" at bounding box center [628, 237] width 74 height 8
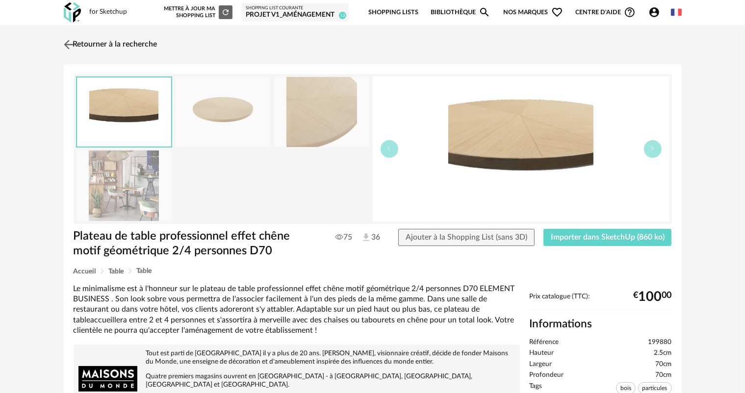
click at [81, 45] on link "Retourner à la recherche" at bounding box center [109, 45] width 96 height 22
